Goal: Complete application form

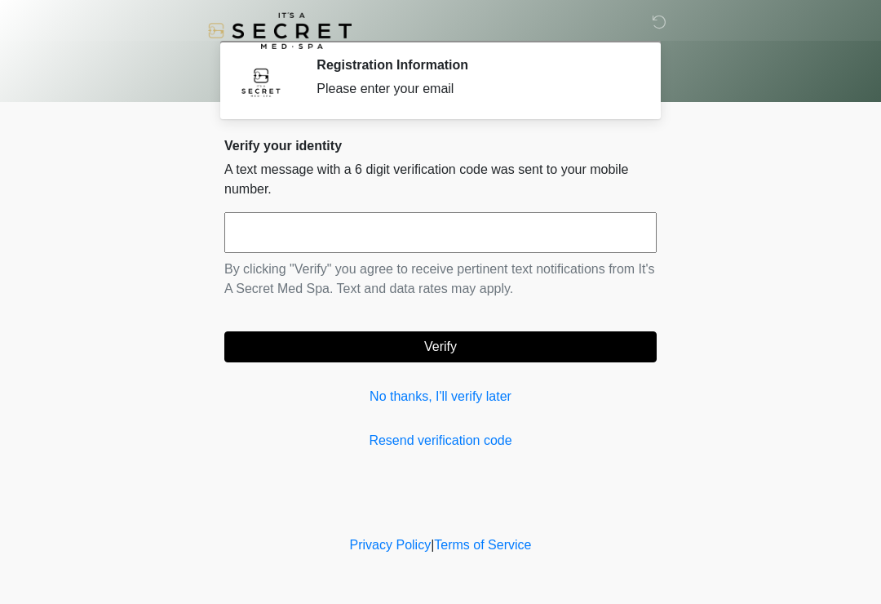
click at [436, 398] on link "No thanks, I'll verify later" at bounding box center [440, 397] width 433 height 20
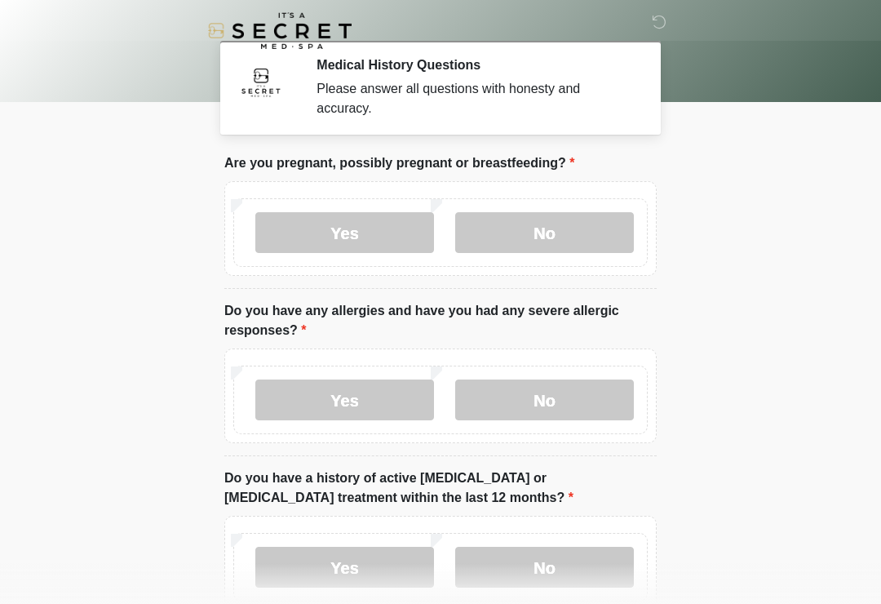
click at [556, 214] on label "No" at bounding box center [544, 232] width 179 height 41
click at [552, 411] on label "No" at bounding box center [544, 399] width 179 height 41
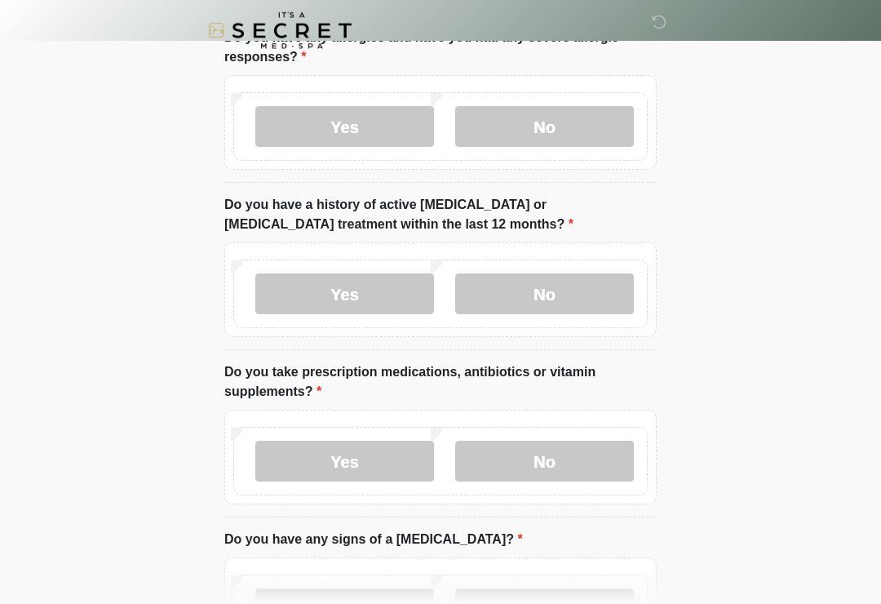
click at [517, 297] on label "No" at bounding box center [544, 294] width 179 height 41
click at [547, 477] on label "No" at bounding box center [544, 461] width 179 height 41
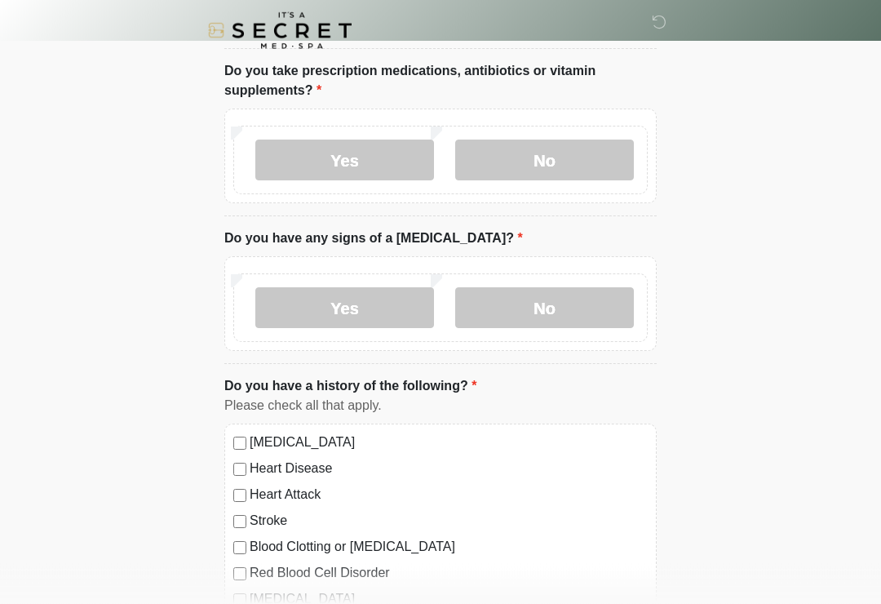
click at [530, 308] on label "No" at bounding box center [544, 308] width 179 height 41
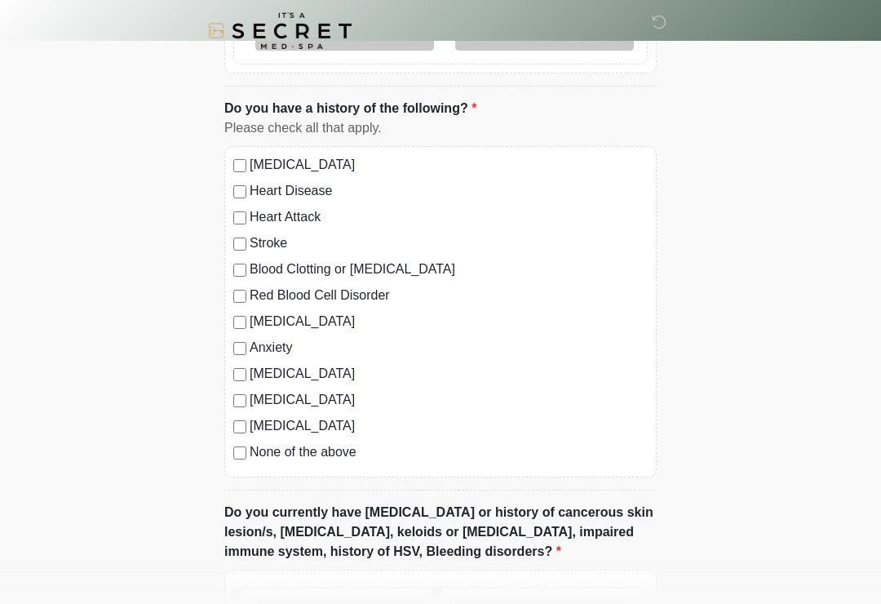
scroll to position [879, 0]
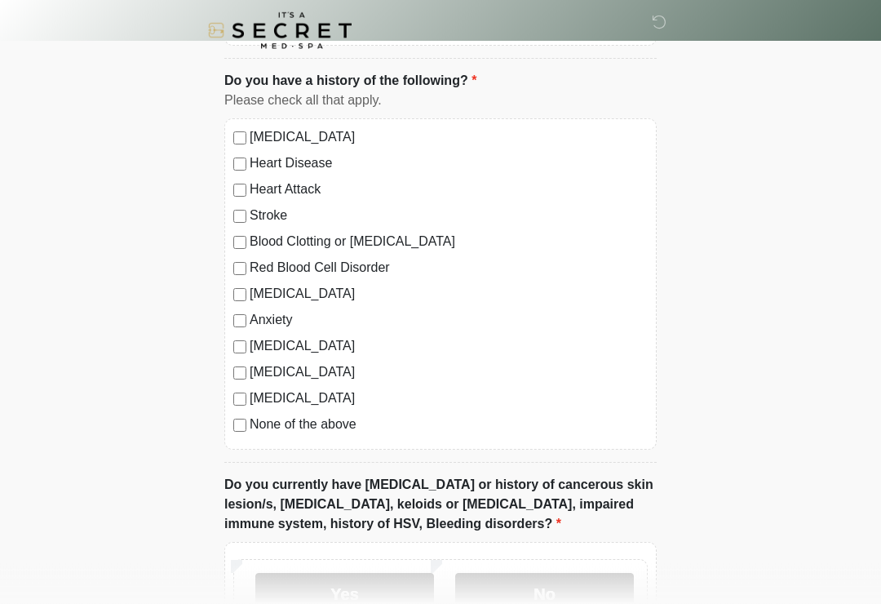
click at [226, 433] on div "[MEDICAL_DATA] Heart Disease Heart Attack Stroke Blood Clotting or [MEDICAL_DAT…" at bounding box center [440, 284] width 433 height 331
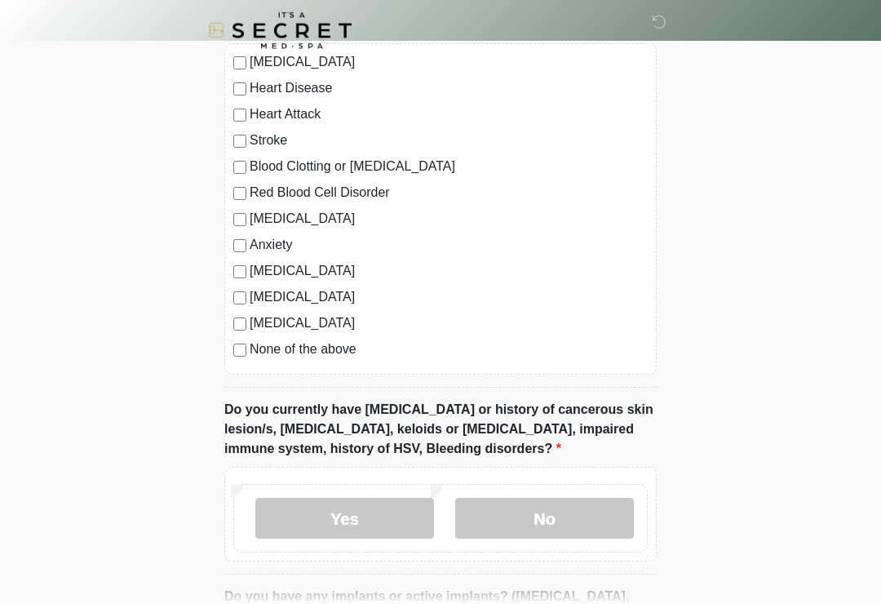
scroll to position [1097, 0]
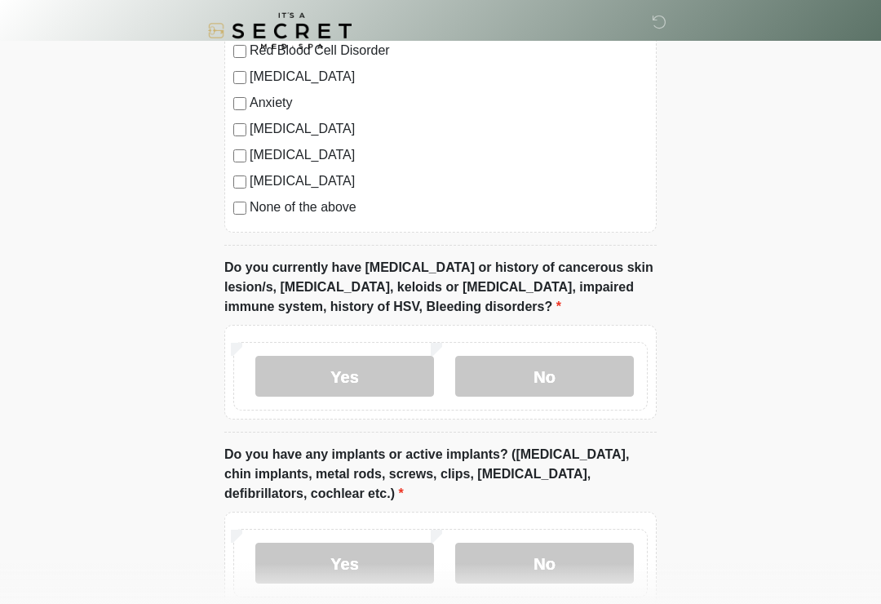
click at [224, 205] on div "[MEDICAL_DATA] Heart Disease Heart Attack Stroke Blood Clotting or [MEDICAL_DAT…" at bounding box center [440, 66] width 433 height 331
click at [576, 376] on label "No" at bounding box center [544, 376] width 179 height 41
click at [563, 557] on label "No" at bounding box center [544, 563] width 179 height 41
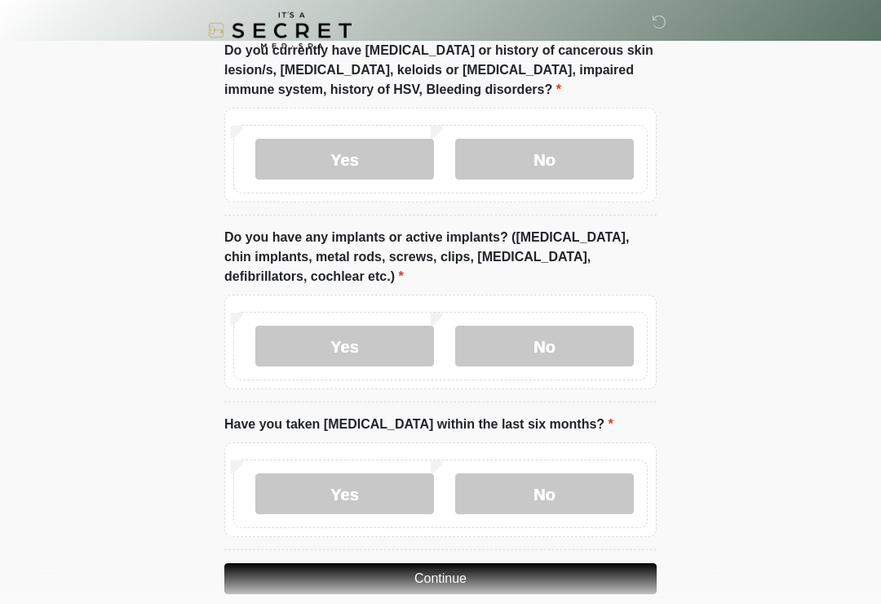
scroll to position [1364, 0]
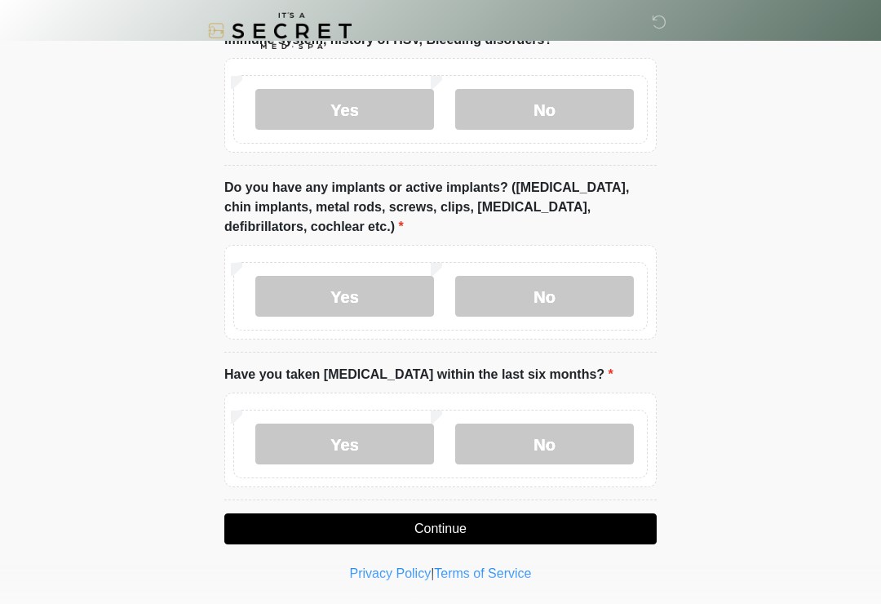
click at [554, 455] on label "No" at bounding box center [544, 444] width 179 height 41
click at [451, 539] on button "Continue" at bounding box center [440, 528] width 433 height 31
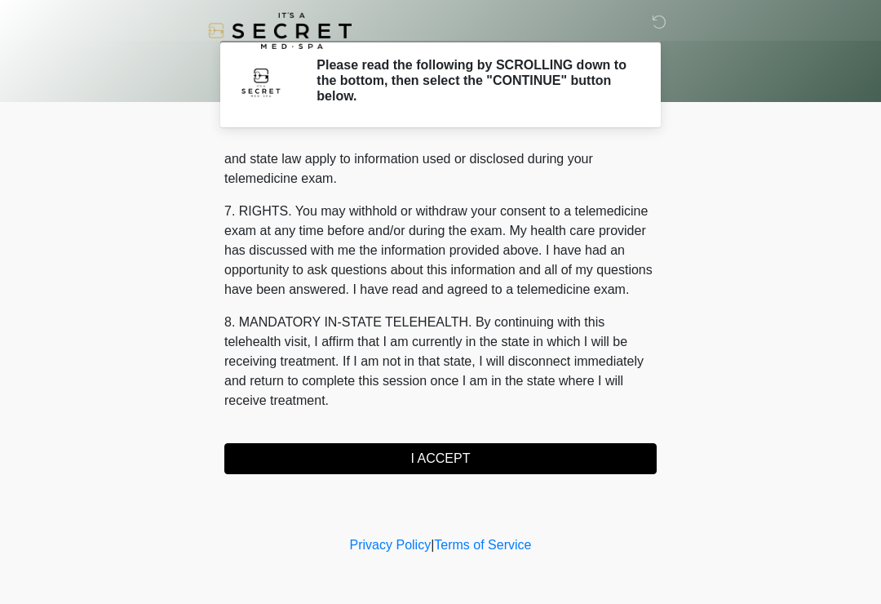
scroll to position [669, 0]
click at [454, 455] on button "I ACCEPT" at bounding box center [440, 458] width 433 height 31
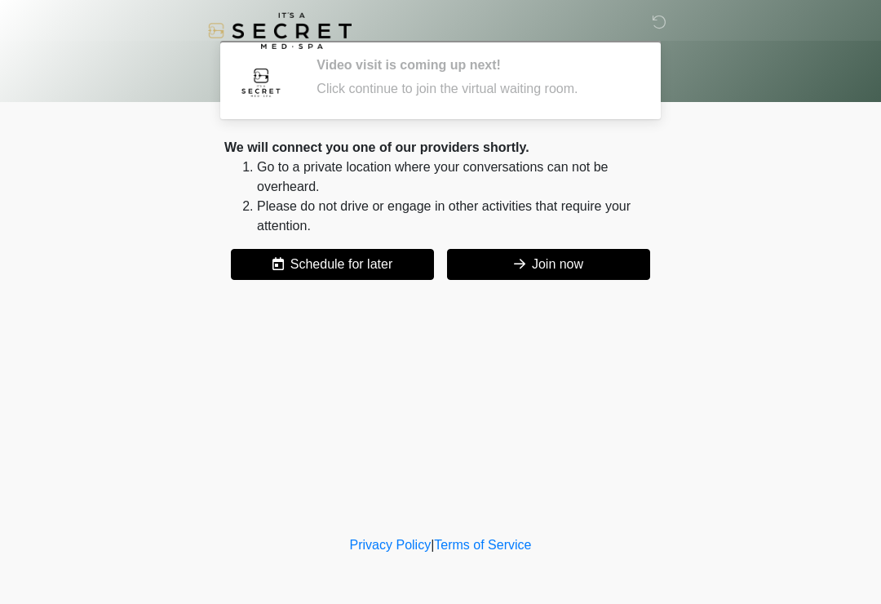
click at [593, 264] on button "Join now" at bounding box center [548, 264] width 203 height 31
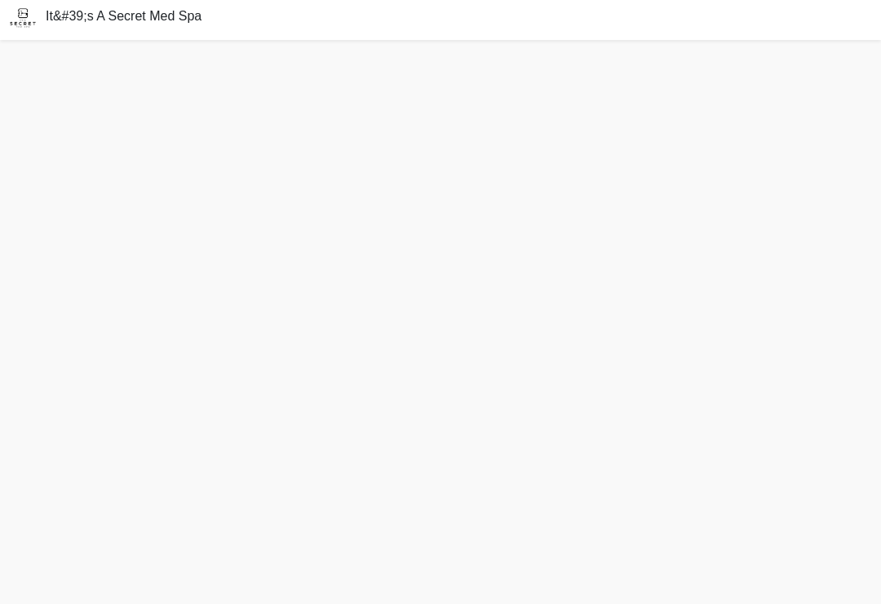
scroll to position [30, 0]
